Goal: Transaction & Acquisition: Purchase product/service

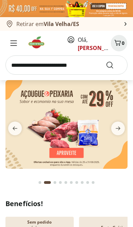
click at [38, 66] on input "search" at bounding box center [66, 64] width 123 height 19
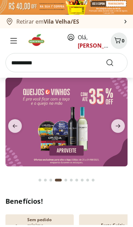
type input "*********"
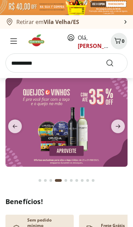
click at [114, 64] on button "Submit Search" at bounding box center [114, 63] width 16 height 8
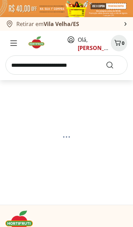
select select "**********"
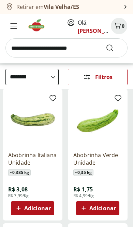
scroll to position [68, 0]
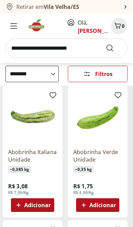
click at [107, 207] on span "Adicionar" at bounding box center [103, 204] width 27 height 5
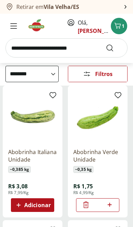
click at [119, 209] on div "*" at bounding box center [97, 205] width 43 height 14
click at [113, 206] on icon at bounding box center [110, 205] width 9 height 8
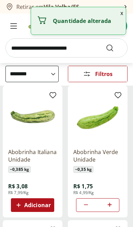
click at [114, 203] on icon at bounding box center [110, 205] width 9 height 8
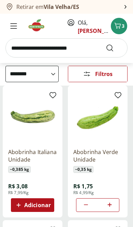
click at [113, 203] on icon at bounding box center [110, 205] width 9 height 8
type input "*"
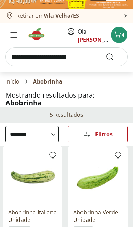
scroll to position [0, 0]
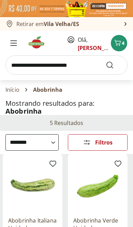
click at [120, 44] on icon "Carrinho" at bounding box center [118, 43] width 7 height 6
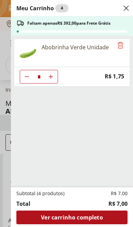
click at [102, 217] on span "Ver carrinho completo" at bounding box center [72, 217] width 62 height 5
click at [128, 8] on icon "Close" at bounding box center [127, 8] width 8 height 8
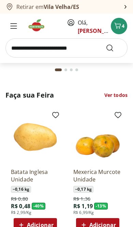
scroll to position [330, 0]
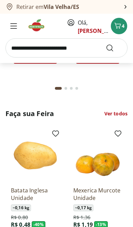
click at [121, 110] on link "Ver todos" at bounding box center [116, 113] width 23 height 7
select select "**********"
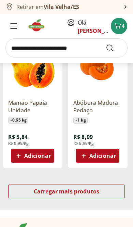
scroll to position [780, 0]
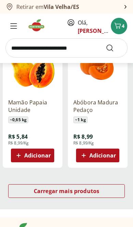
click at [103, 193] on div "Carregar mais produtos" at bounding box center [66, 191] width 117 height 14
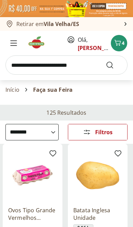
click at [15, 42] on icon "Menu" at bounding box center [13, 42] width 7 height 5
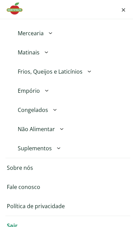
scroll to position [260, 0]
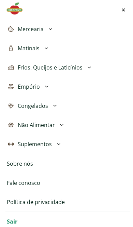
click at [54, 108] on icon at bounding box center [55, 106] width 8 height 8
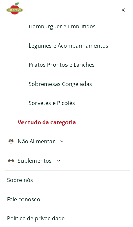
scroll to position [398, 0]
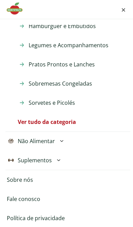
click at [66, 142] on button "Não Alimentar" at bounding box center [67, 140] width 125 height 19
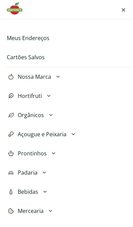
scroll to position [78, 0]
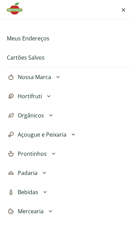
click at [56, 114] on button "Orgânicos" at bounding box center [67, 115] width 125 height 19
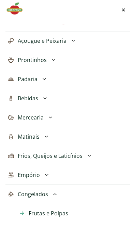
scroll to position [324, 0]
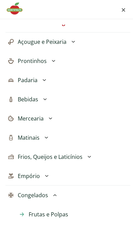
click at [50, 85] on button "Padaria" at bounding box center [67, 79] width 125 height 19
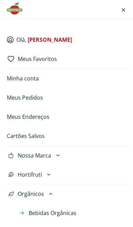
scroll to position [0, 0]
